Goal: Information Seeking & Learning: Learn about a topic

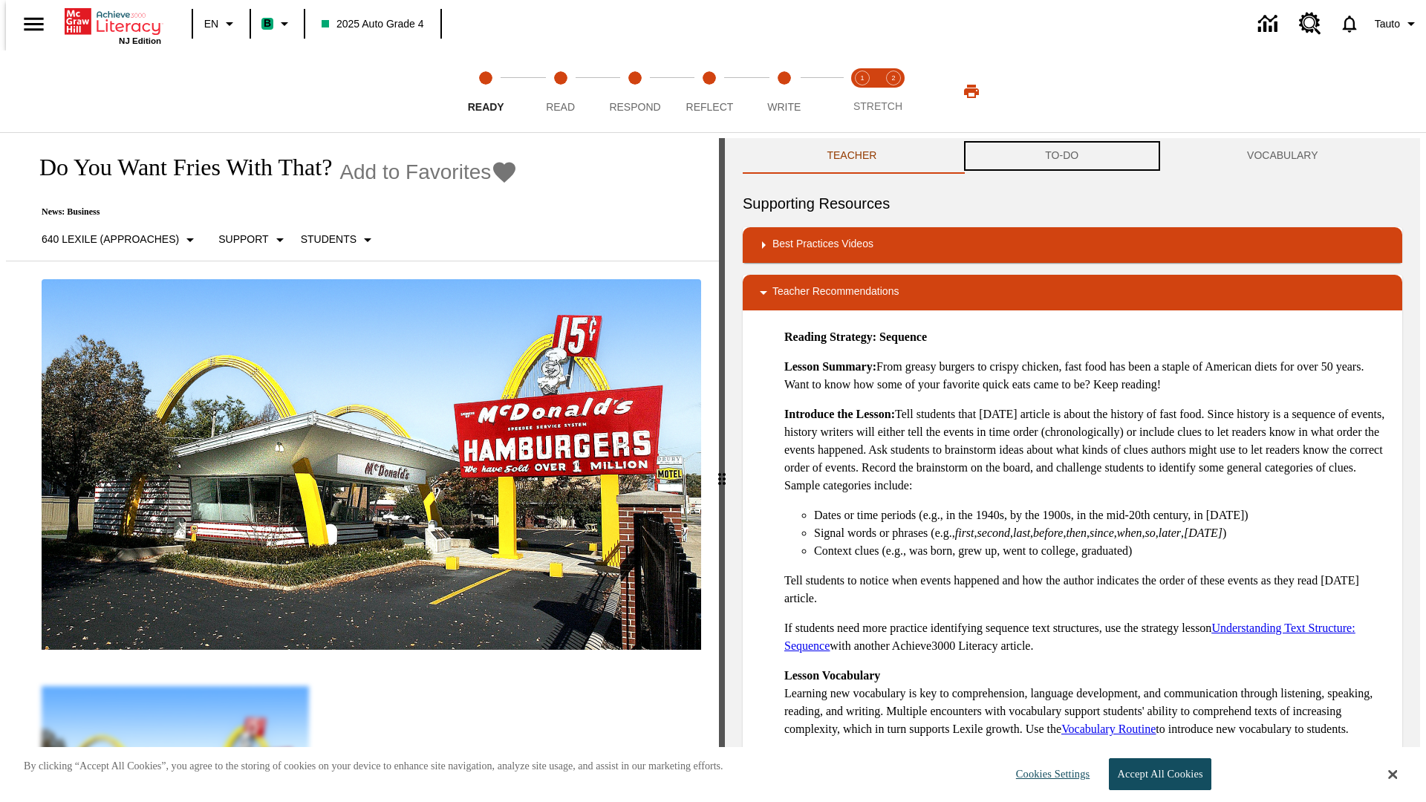
click at [1062, 156] on button "TO-DO" at bounding box center [1062, 156] width 202 height 36
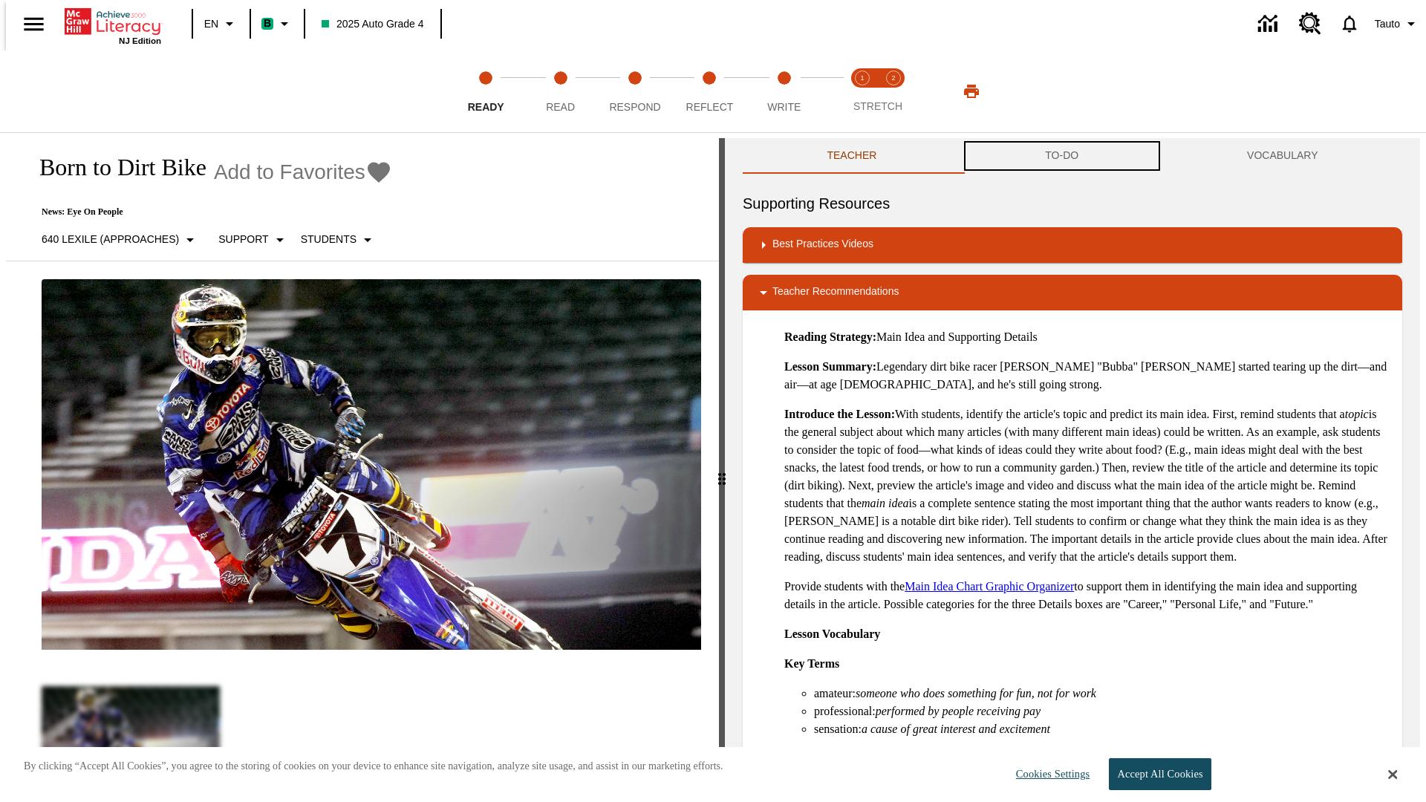
click at [1062, 156] on button "TO-DO" at bounding box center [1062, 156] width 202 height 36
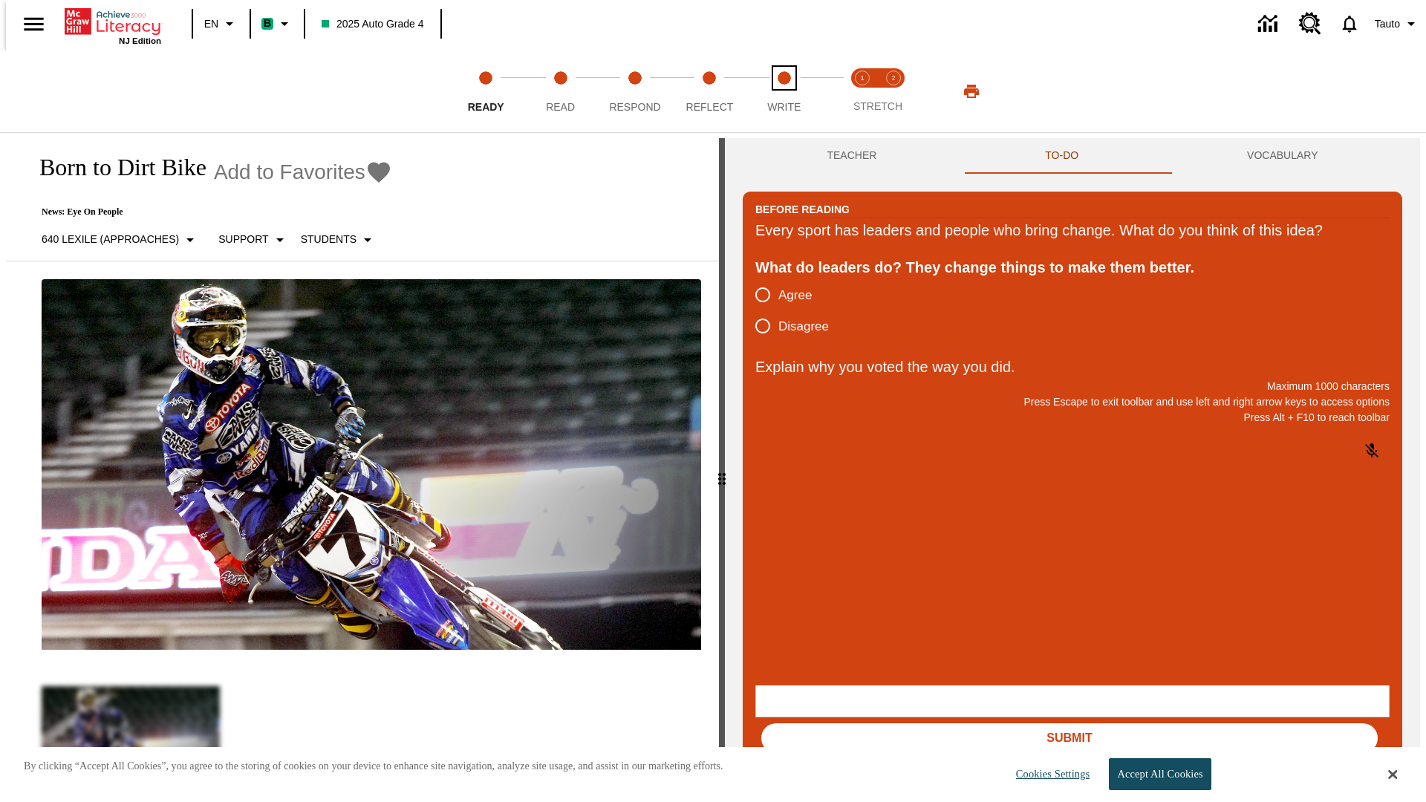
click at [784, 91] on span "Write" at bounding box center [783, 101] width 33 height 27
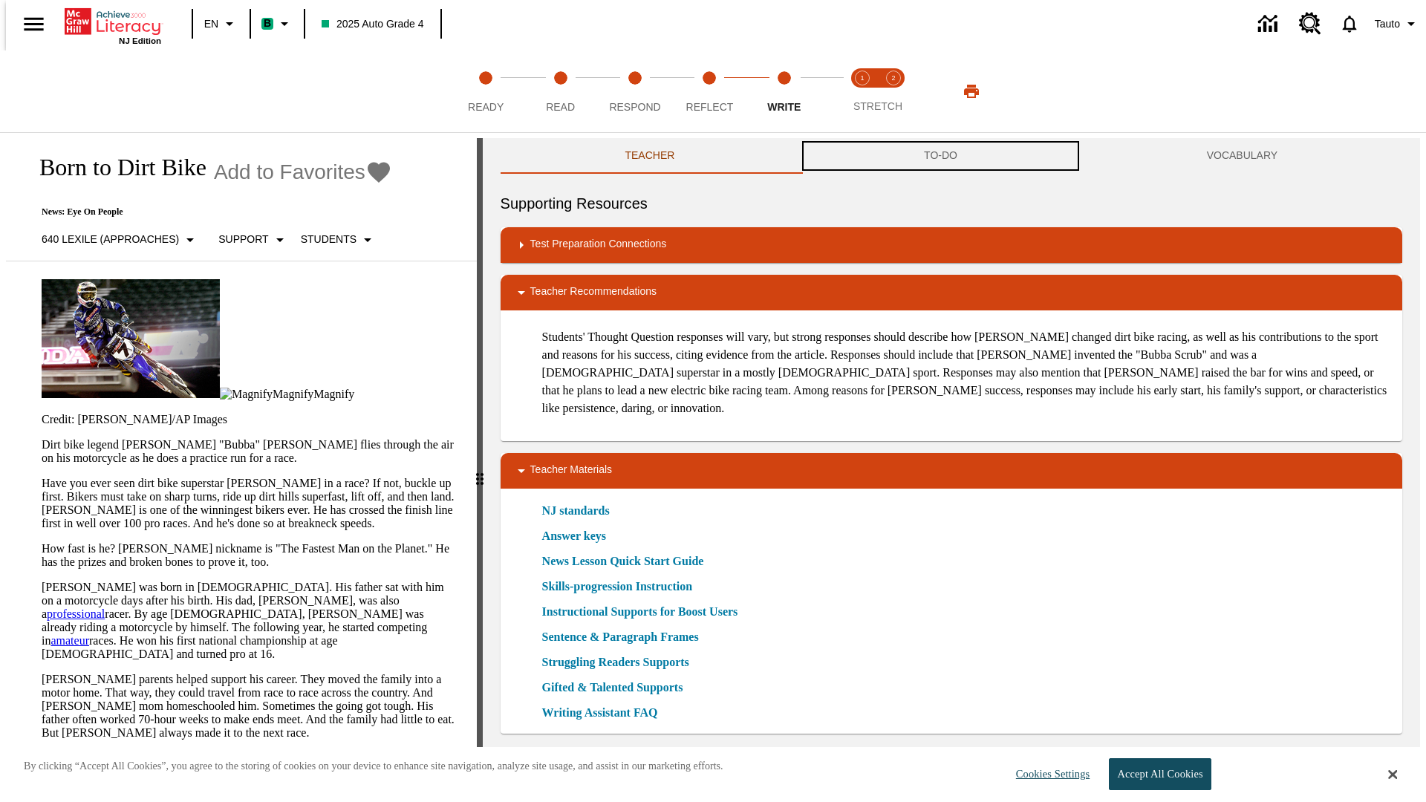
scroll to position [1, 0]
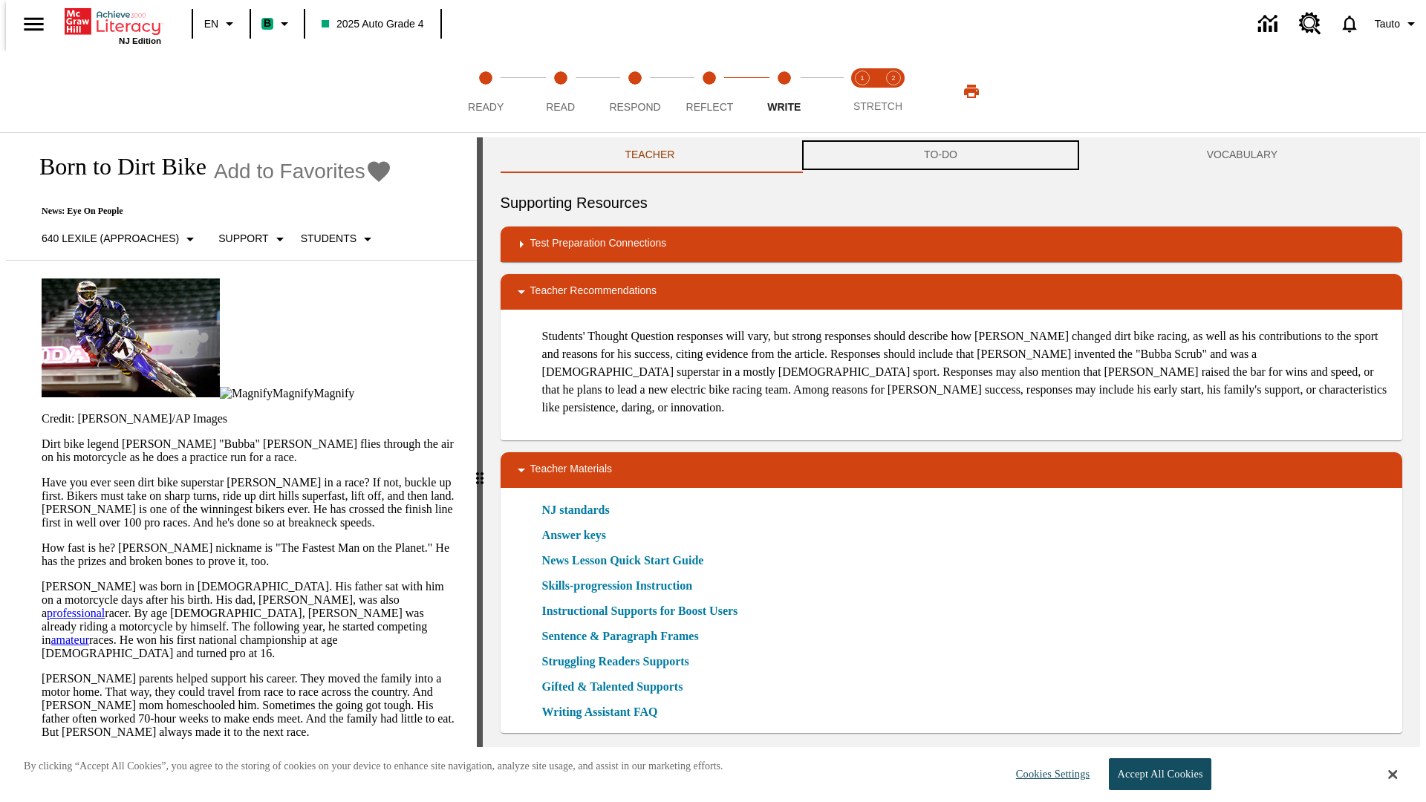
click at [941, 156] on button "TO-DO" at bounding box center [940, 155] width 283 height 36
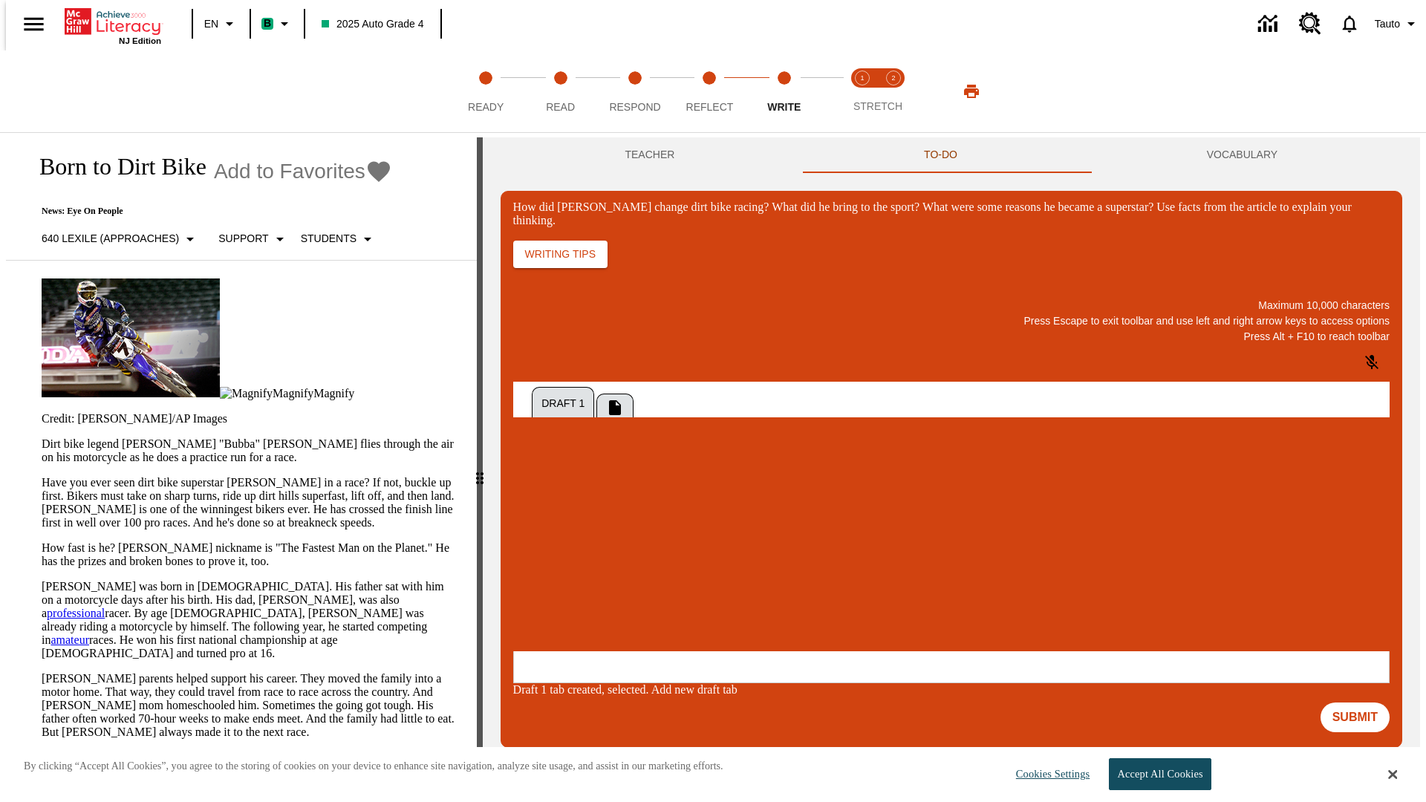
scroll to position [0, 0]
